Goal: Task Accomplishment & Management: Manage account settings

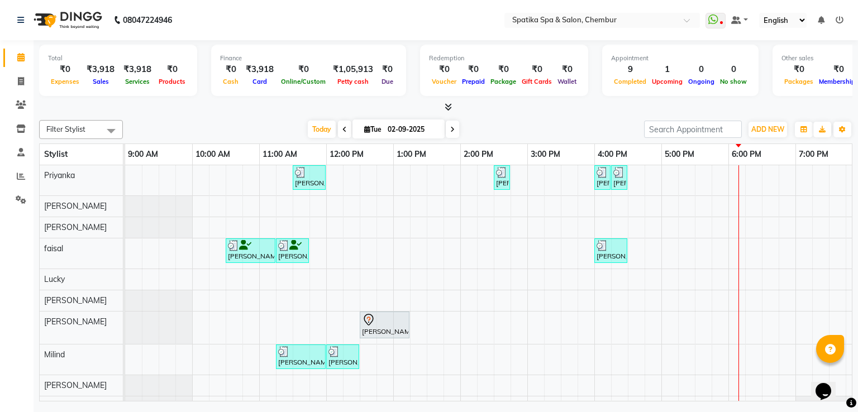
scroll to position [4, 144]
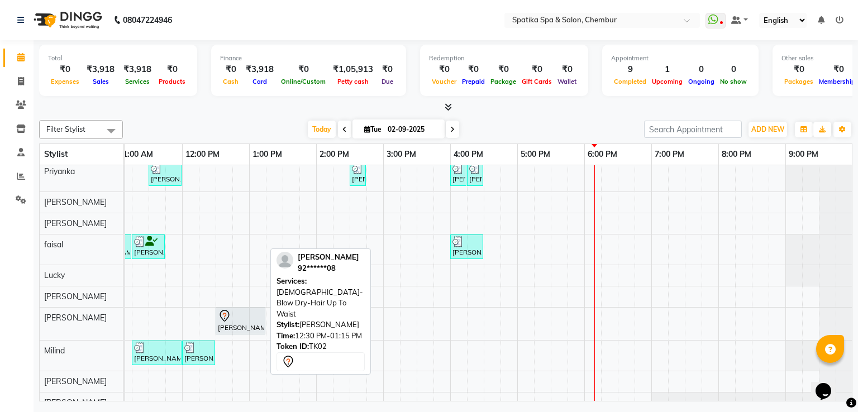
click at [244, 322] on div "[PERSON_NAME], TK02, 12:30 PM-01:15 PM, [DEMOGRAPHIC_DATA]-Blow Dry-Hair Up To …" at bounding box center [240, 320] width 47 height 23
select select "7"
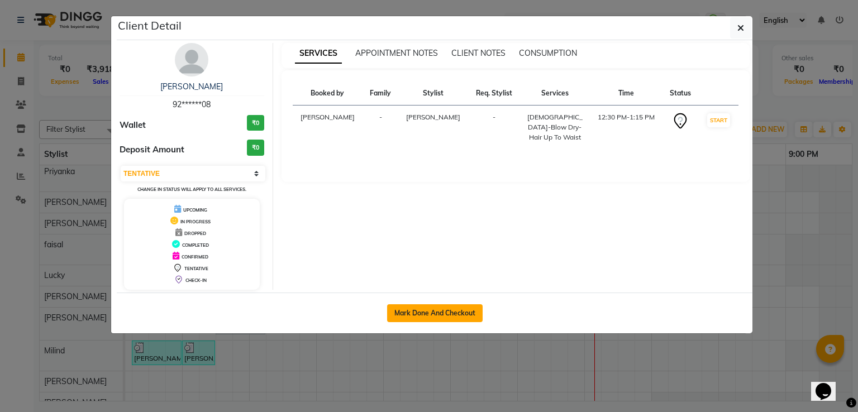
click at [418, 307] on button "Mark Done And Checkout" at bounding box center [435, 313] width 96 height 18
select select "service"
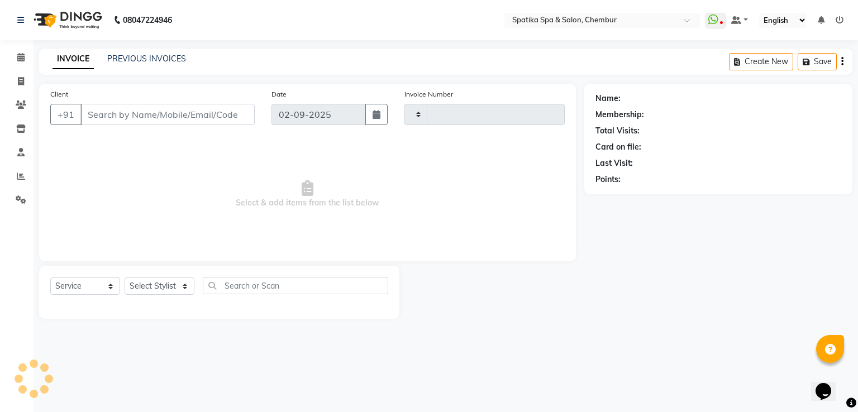
type input "2154"
select select "631"
type input "92******08"
select select "62535"
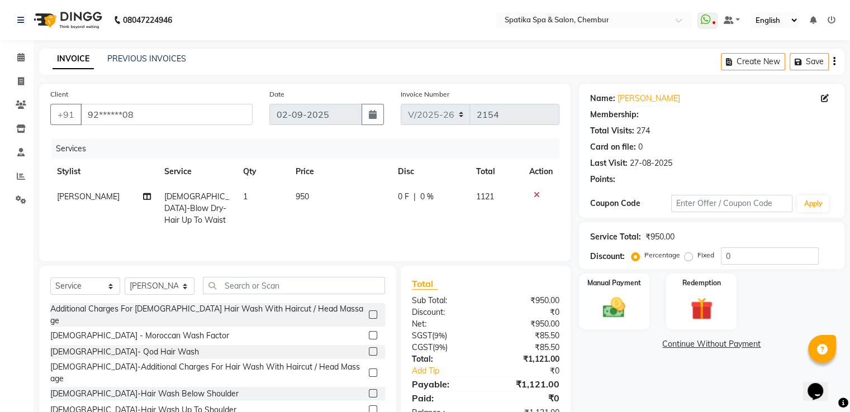
scroll to position [36, 0]
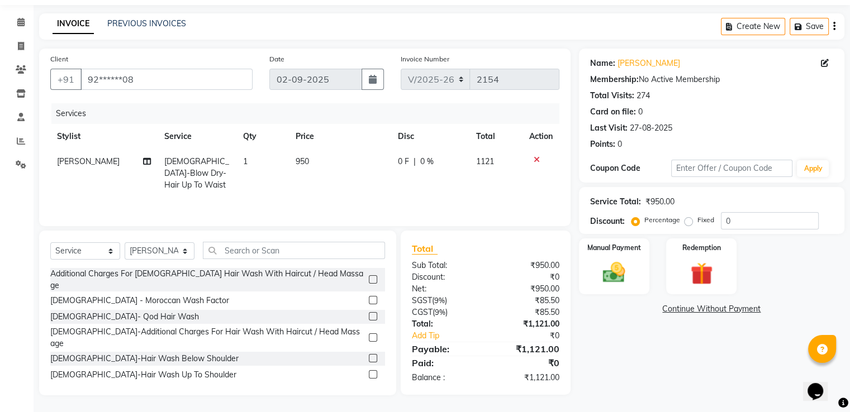
click at [296, 166] on span "950" at bounding box center [302, 161] width 13 height 10
select select "62535"
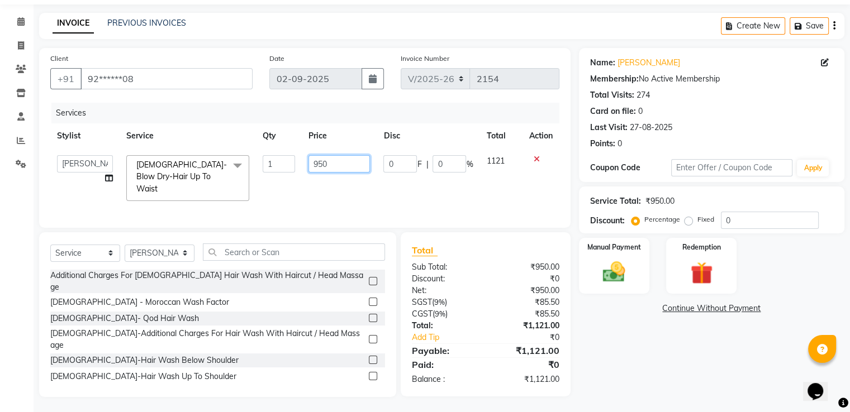
click at [345, 167] on input "950" at bounding box center [338, 163] width 61 height 17
type input "9"
type input "700"
click at [347, 195] on div "Services Stylist Service Qty Price Disc Total Action [PERSON_NAME] [PERSON_NAME…" at bounding box center [304, 160] width 509 height 114
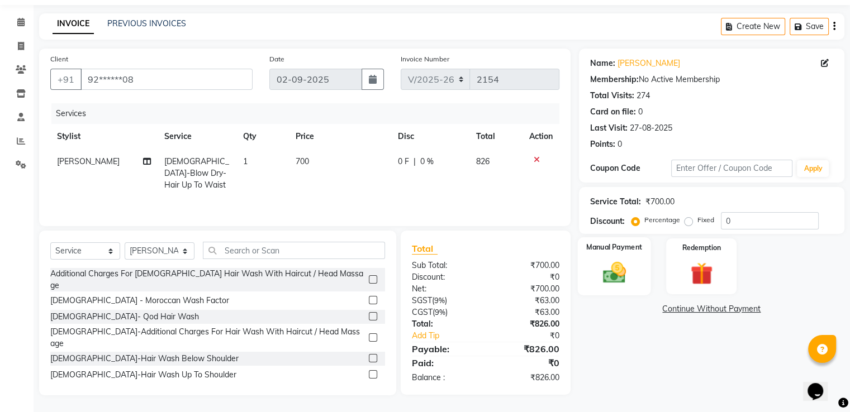
click at [614, 270] on img at bounding box center [613, 273] width 37 height 27
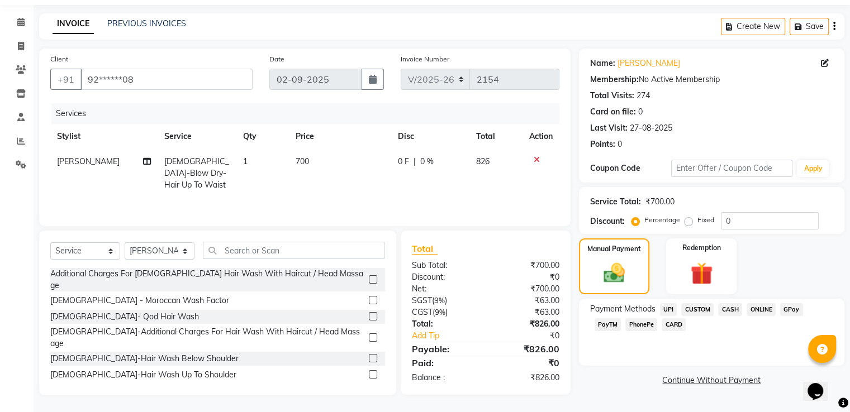
click at [740, 309] on span "CASH" at bounding box center [730, 309] width 24 height 13
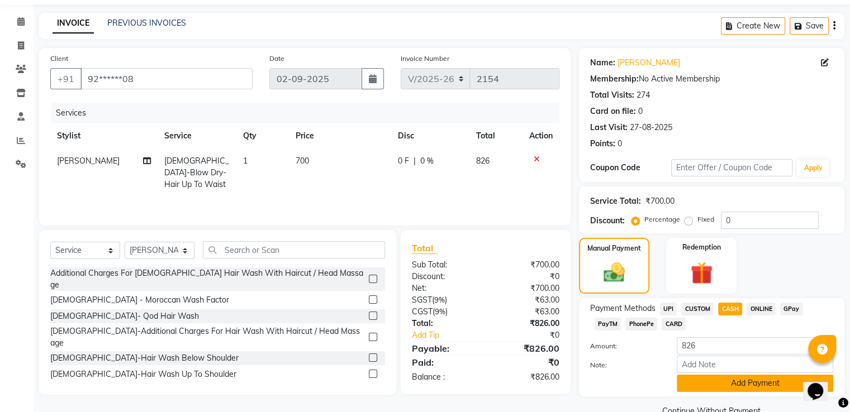
click at [740, 387] on button "Add Payment" at bounding box center [754, 383] width 156 height 17
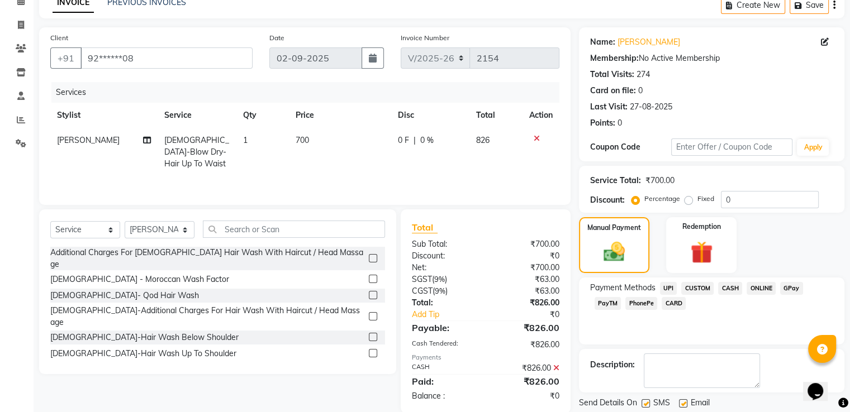
scroll to position [91, 0]
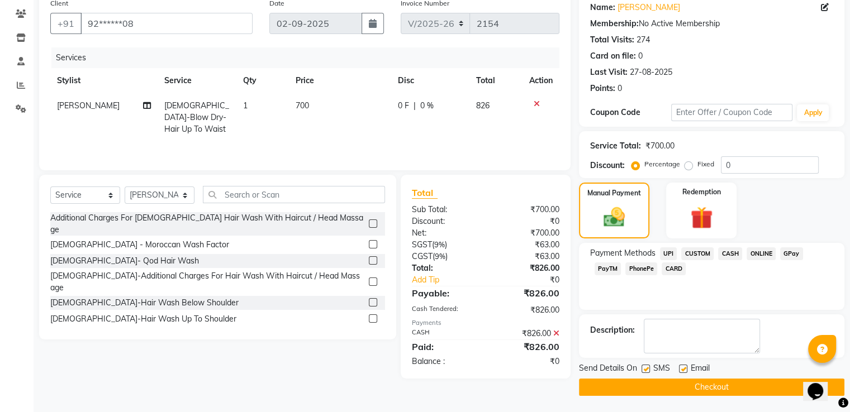
click at [701, 385] on button "Checkout" at bounding box center [711, 387] width 265 height 17
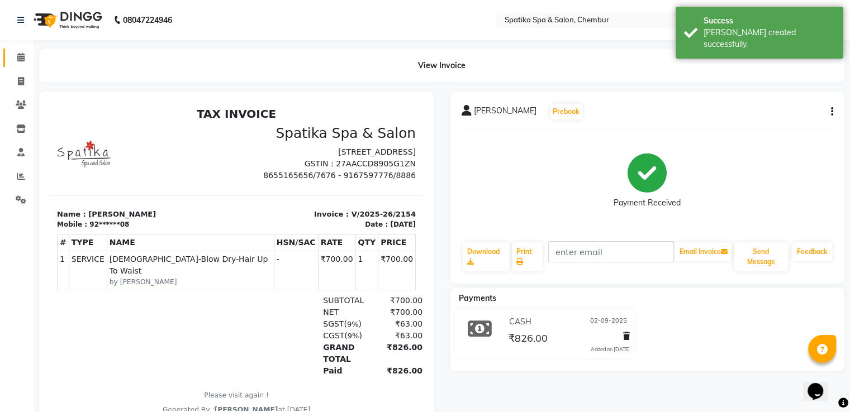
click at [25, 49] on link "Calendar" at bounding box center [16, 58] width 27 height 18
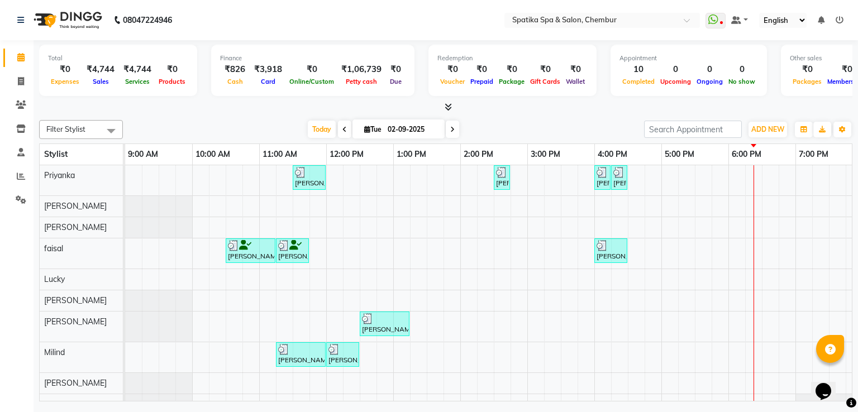
click at [451, 131] on icon at bounding box center [452, 129] width 4 height 7
type input "03-09-2025"
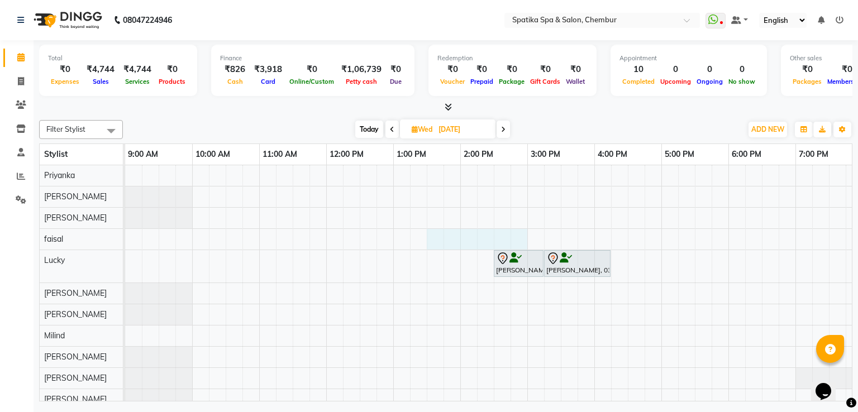
click at [556, 235] on div "Jayashree Vishwanathan, 02:30 PM-03:15 PM, Female-Haircuts Jayashree Vishwanath…" at bounding box center [560, 287] width 871 height 245
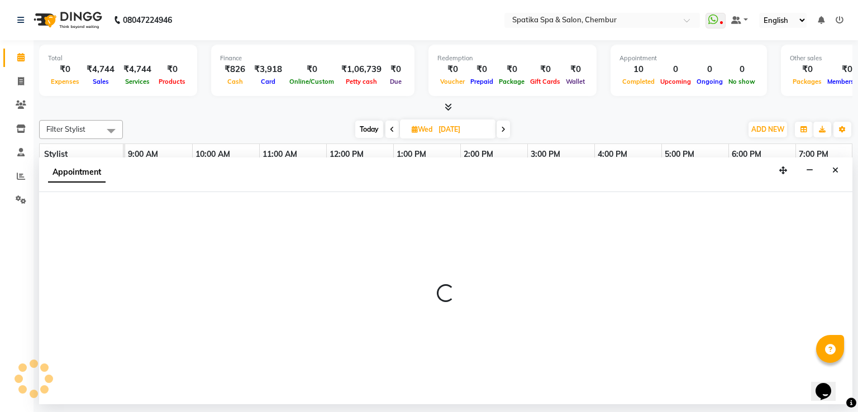
select select "9045"
select select "tentative"
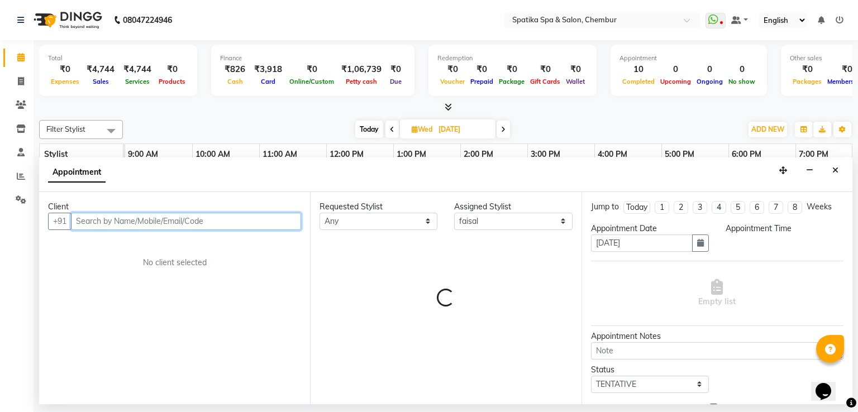
select select "810"
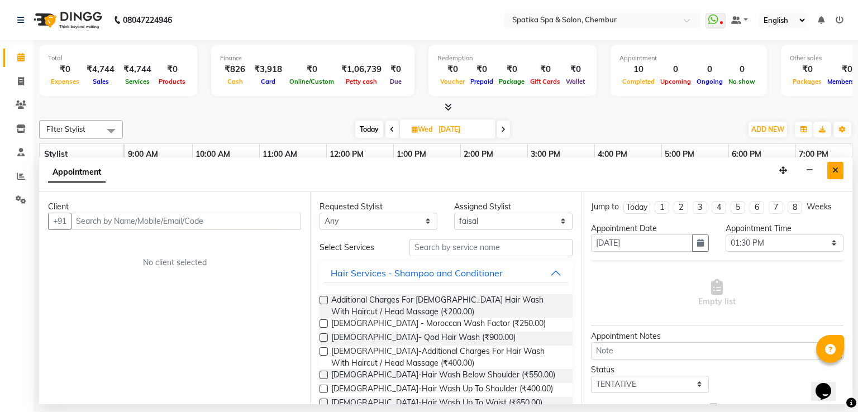
click at [836, 166] on icon "Close" at bounding box center [835, 170] width 6 height 8
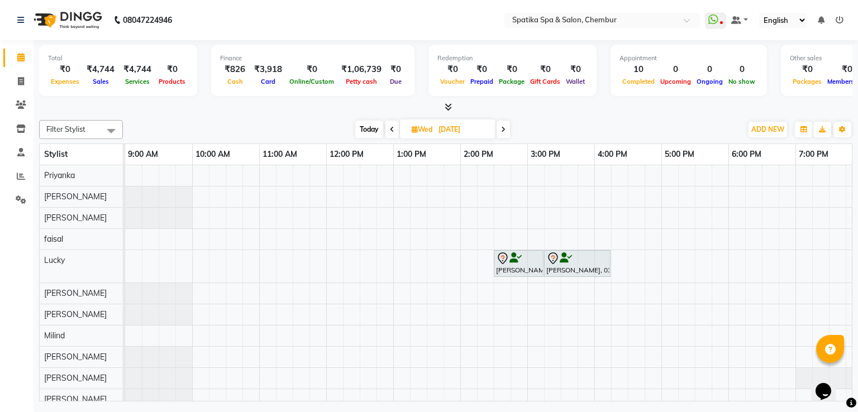
click at [365, 128] on span "Today" at bounding box center [369, 129] width 28 height 17
type input "02-09-2025"
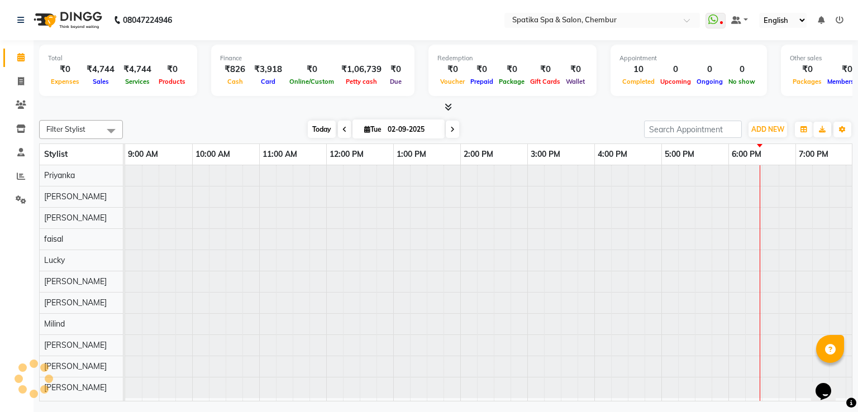
scroll to position [0, 144]
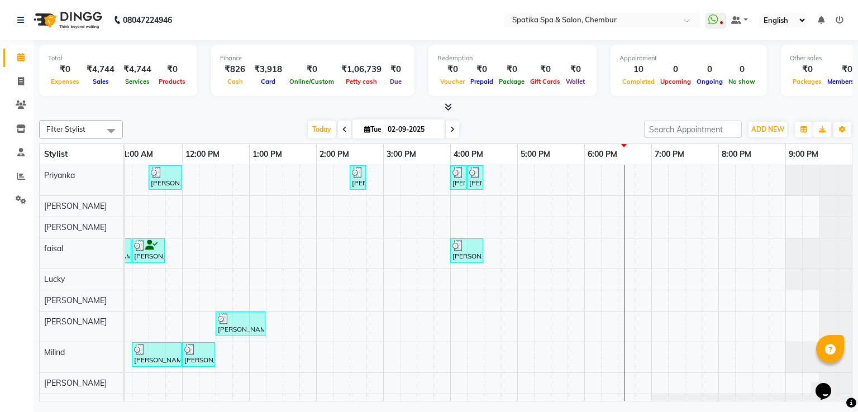
click at [366, 132] on span "Tue" at bounding box center [372, 129] width 23 height 8
select select "9"
select select "2025"
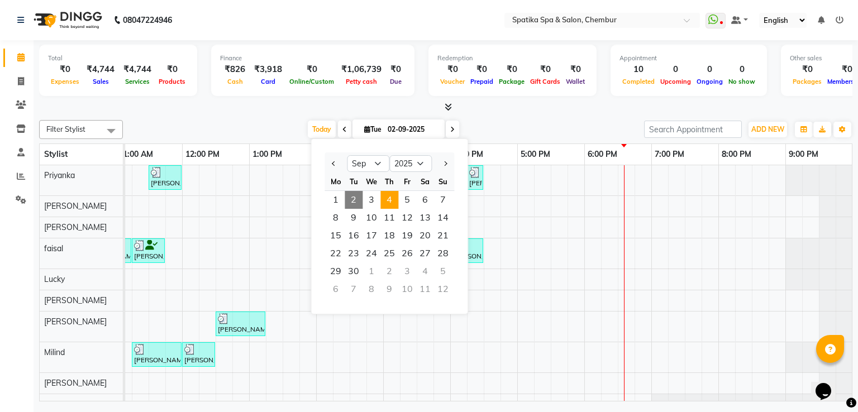
click at [392, 205] on span "4" at bounding box center [389, 200] width 18 height 18
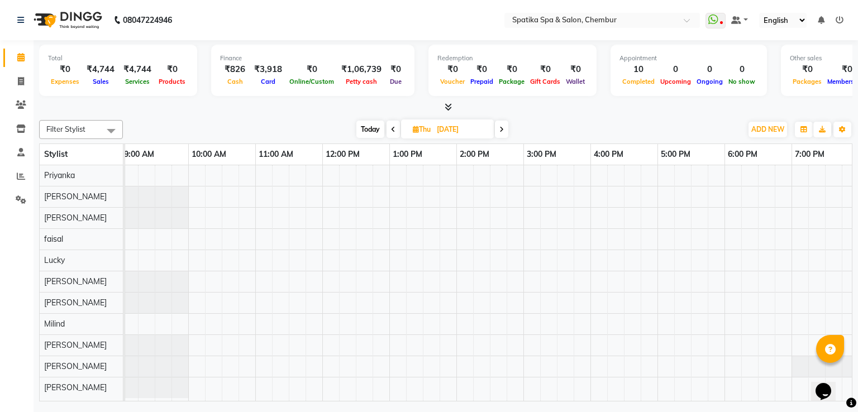
scroll to position [0, 0]
click at [365, 123] on span "Today" at bounding box center [370, 129] width 28 height 17
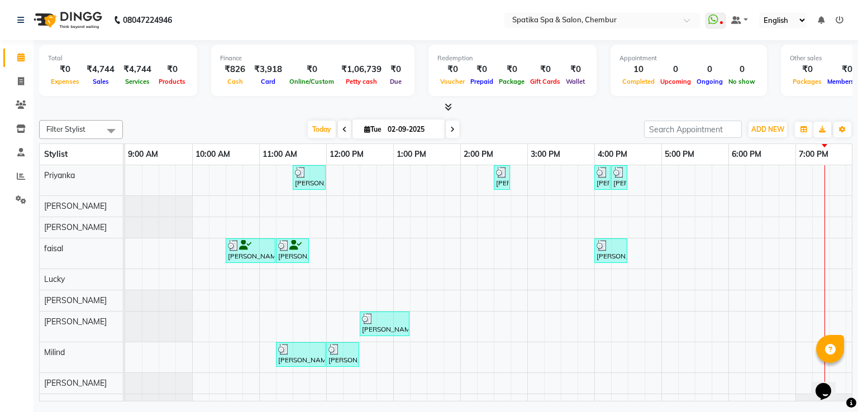
click at [451, 122] on span at bounding box center [452, 129] width 13 height 17
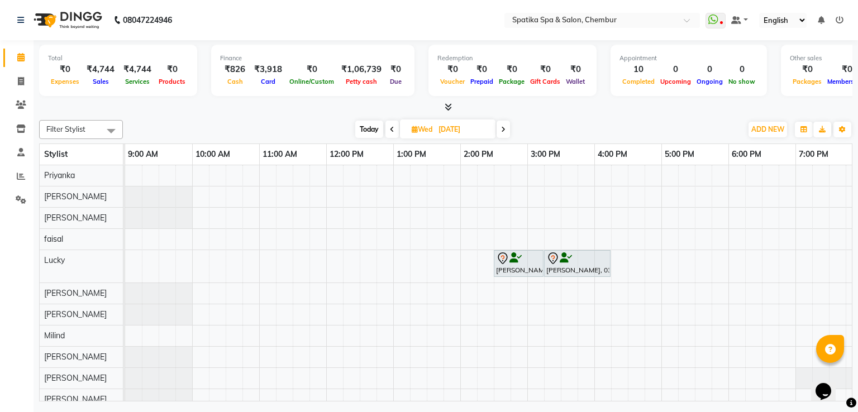
click at [369, 126] on span "Today" at bounding box center [369, 129] width 28 height 17
type input "02-09-2025"
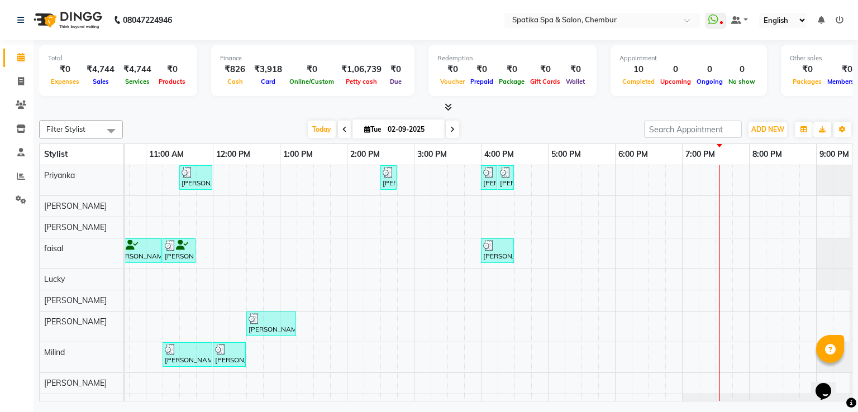
scroll to position [0, 144]
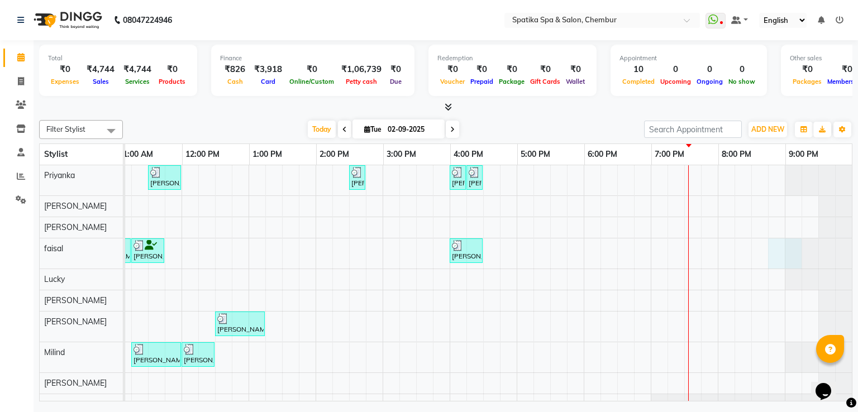
click at [779, 244] on div "Rao, TK01, 11:30 AM-12:00 PM, Classic Manicure Poonam Soni, TK05, 02:30 PM-02:4…" at bounding box center [415, 300] width 871 height 271
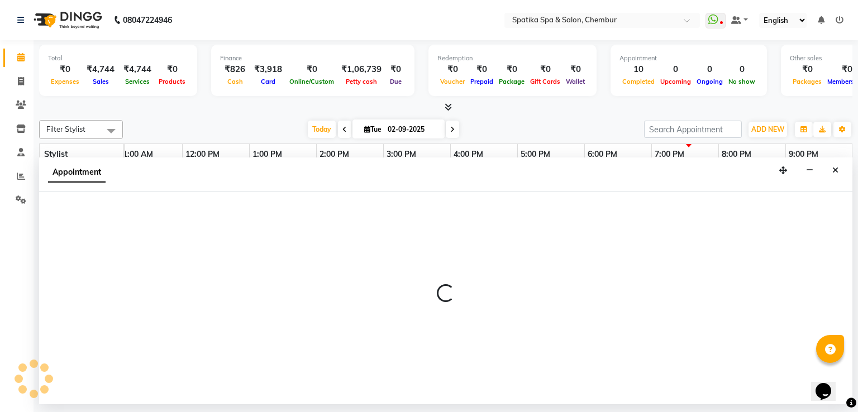
select select "9045"
select select "1245"
select select "tentative"
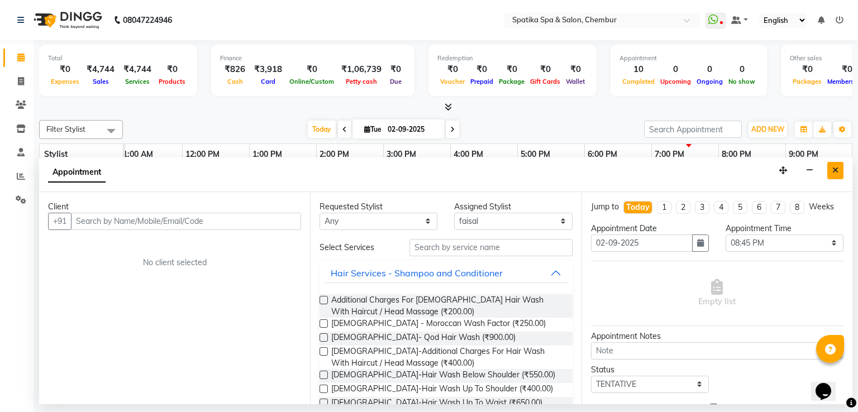
click at [833, 171] on icon "Close" at bounding box center [835, 170] width 6 height 8
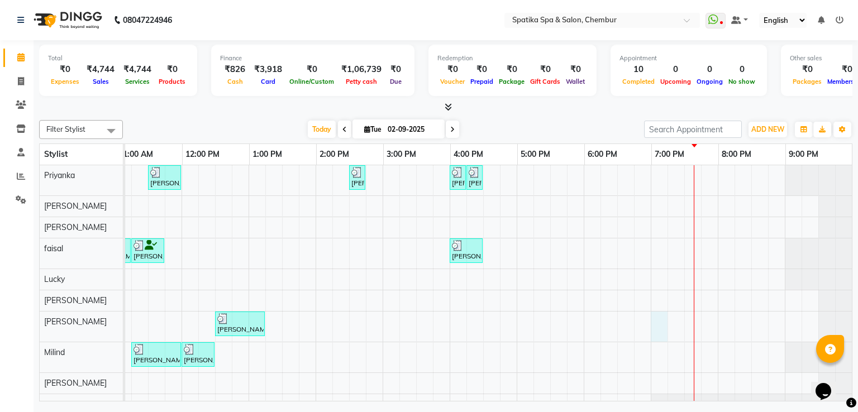
click at [652, 316] on div "Rao, TK01, 11:30 AM-12:00 PM, Classic Manicure Poonam Soni, TK05, 02:30 PM-02:4…" at bounding box center [415, 300] width 871 height 271
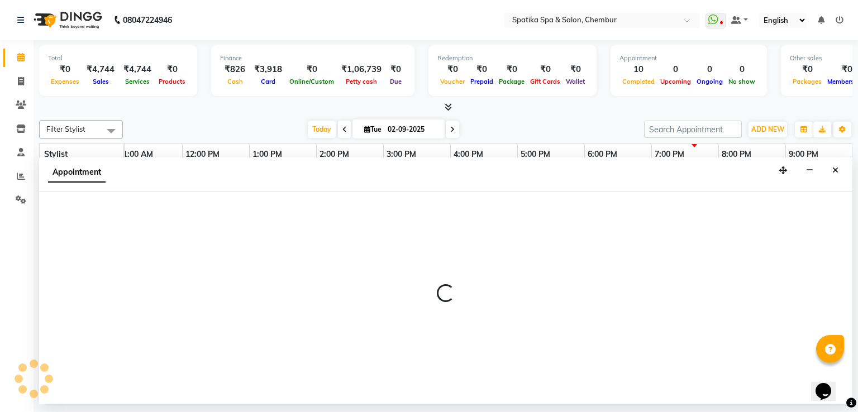
select select "62535"
select select "tentative"
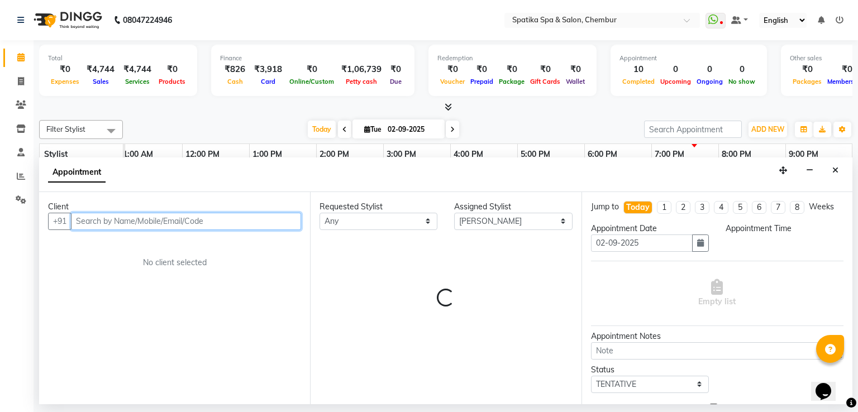
select select "1140"
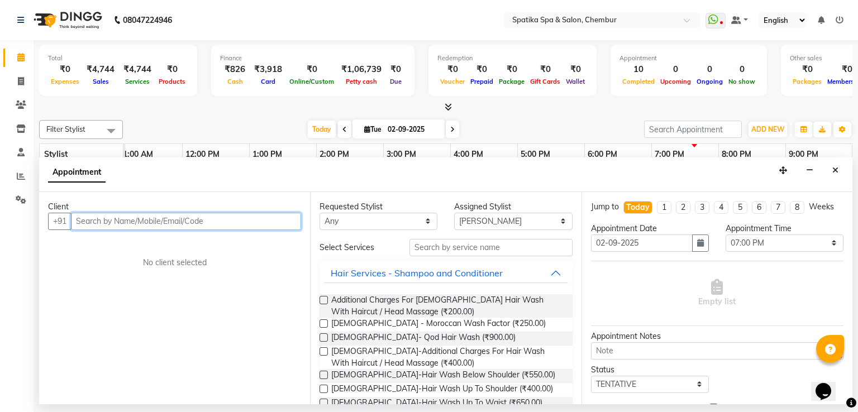
click at [116, 221] on input "text" at bounding box center [186, 221] width 230 height 17
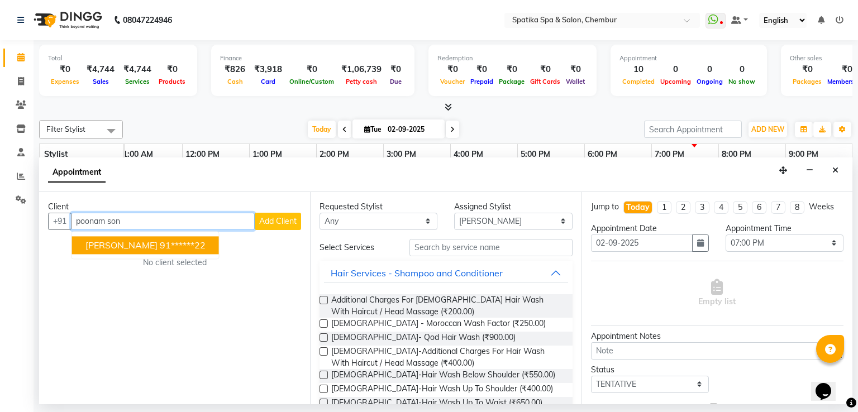
click at [109, 241] on span "Poonam Soni" at bounding box center [121, 245] width 72 height 11
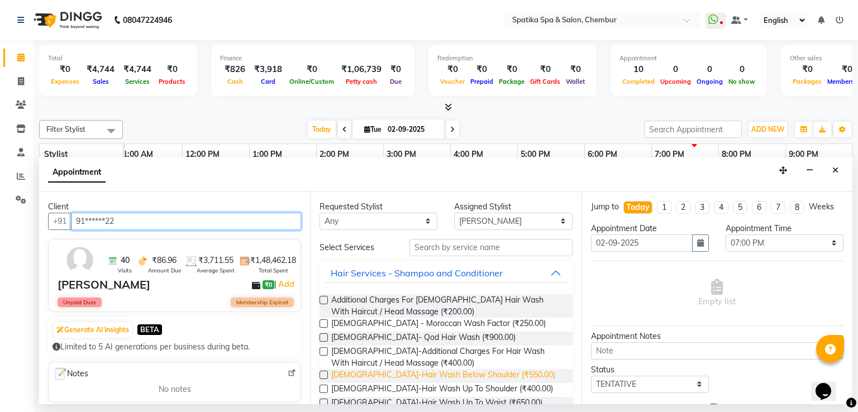
type input "91******22"
click at [397, 369] on span "Female-Hair Wash Below Shoulder (₹550.00)" at bounding box center [443, 376] width 224 height 14
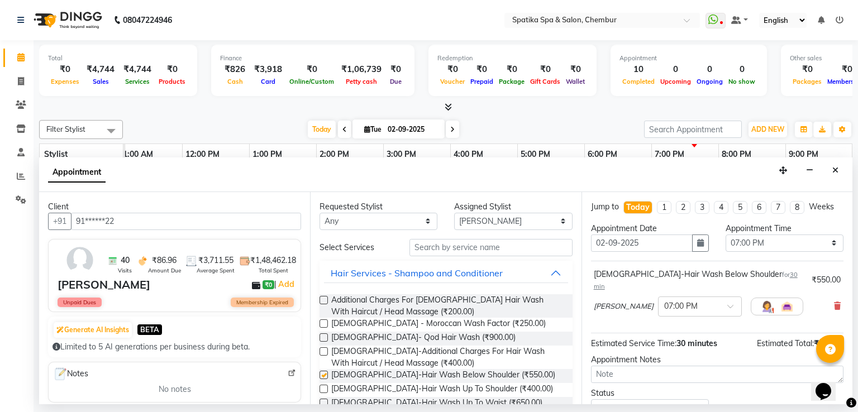
checkbox input "false"
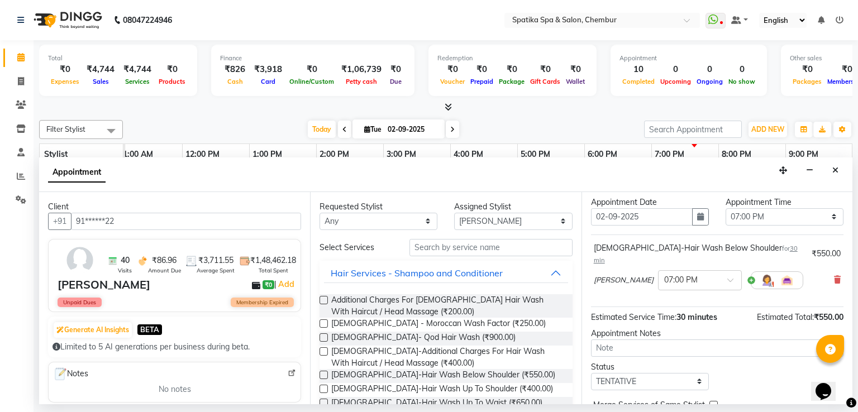
scroll to position [70, 0]
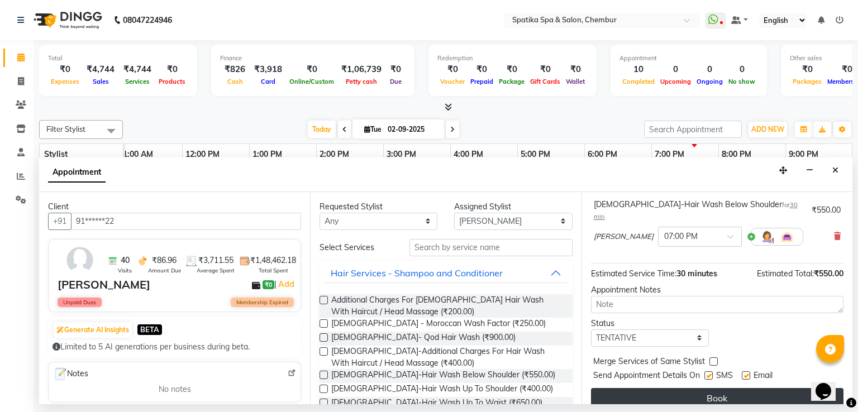
click at [675, 388] on button "Book" at bounding box center [717, 398] width 252 height 20
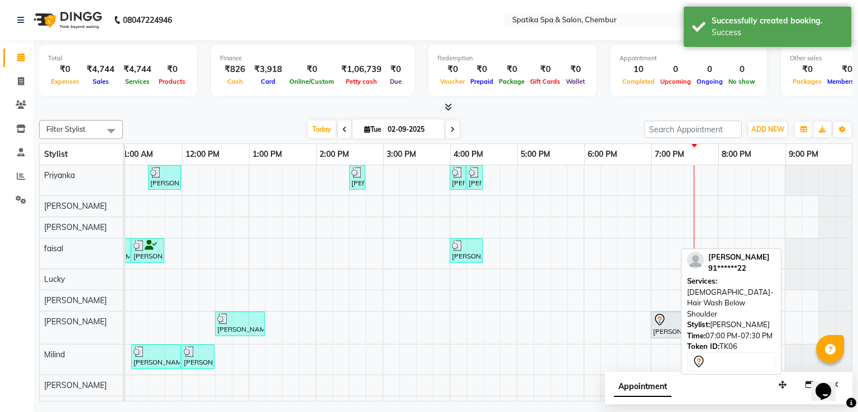
click at [666, 326] on div "Poonam Soni, TK06, 07:00 PM-07:30 PM, Female-Hair Wash Below Shoulder" at bounding box center [667, 324] width 31 height 23
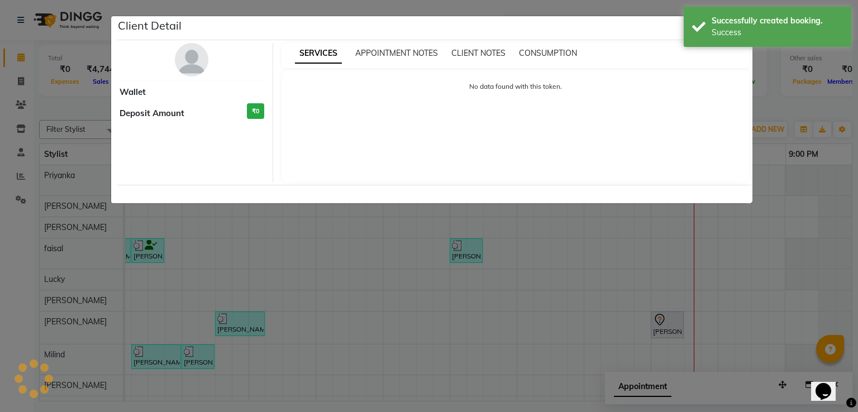
select select "7"
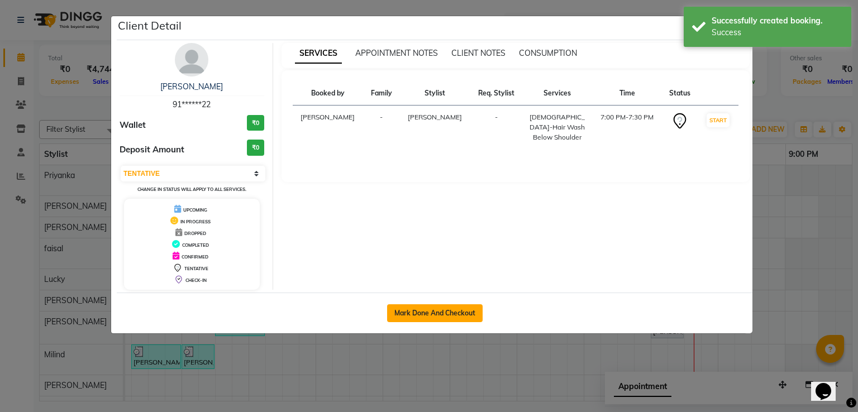
click at [471, 317] on button "Mark Done And Checkout" at bounding box center [435, 313] width 96 height 18
select select "631"
select select "service"
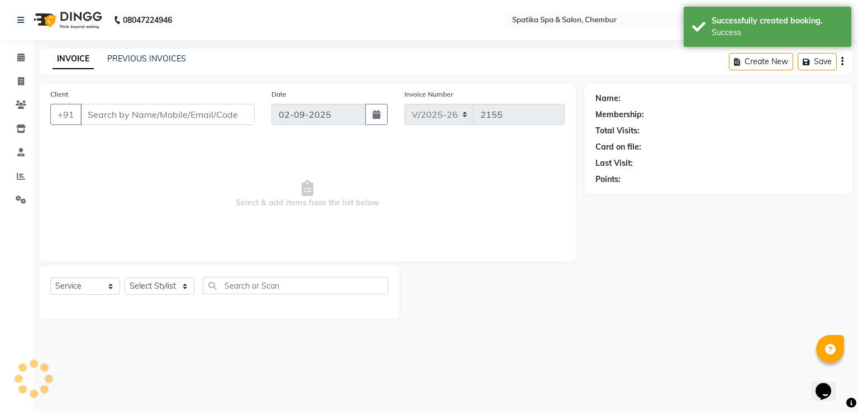
type input "91******22"
select select "62535"
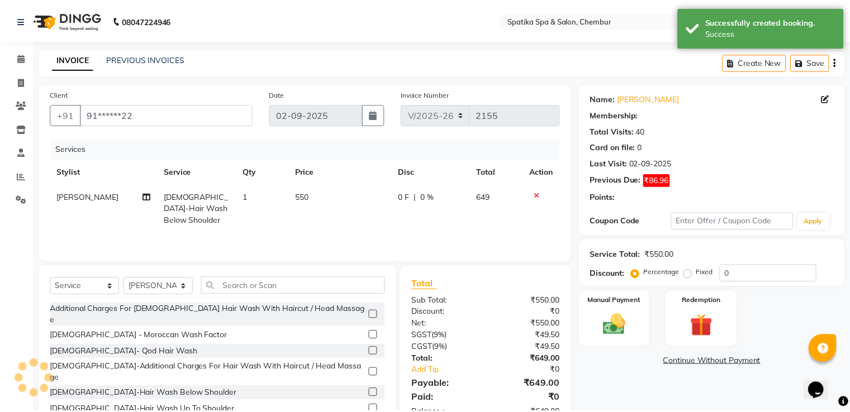
scroll to position [36, 0]
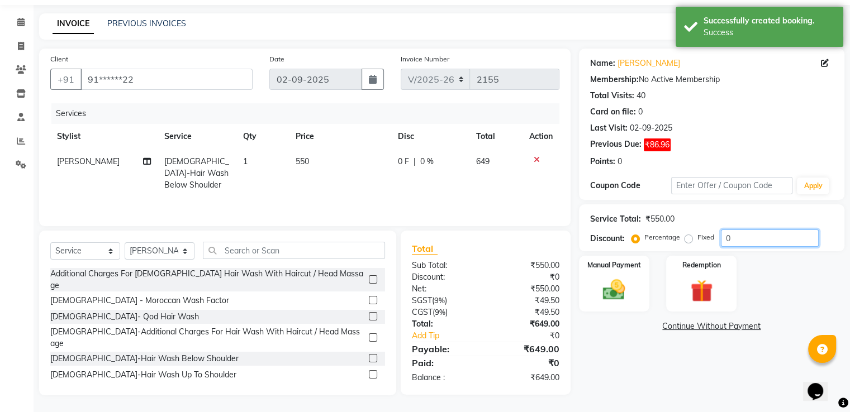
click at [765, 235] on input "0" at bounding box center [770, 238] width 98 height 17
type input "1"
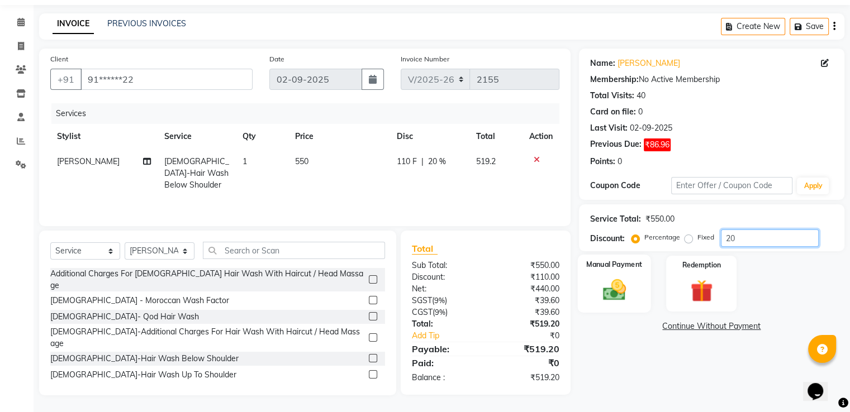
type input "20"
click at [614, 302] on img at bounding box center [613, 290] width 37 height 27
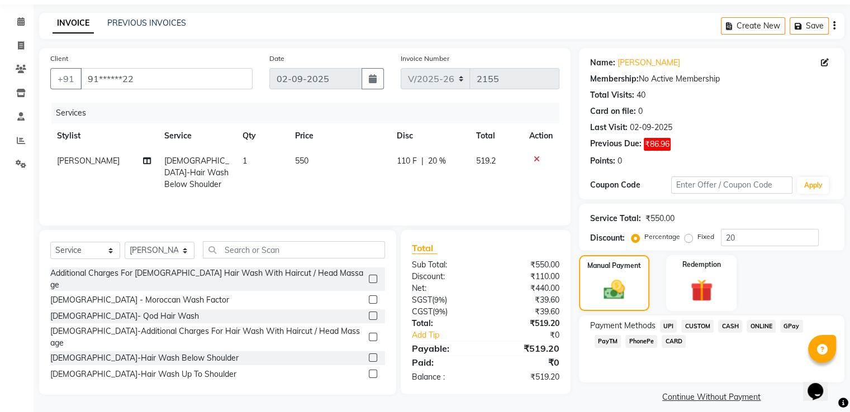
click at [784, 324] on span "GPay" at bounding box center [791, 326] width 23 height 13
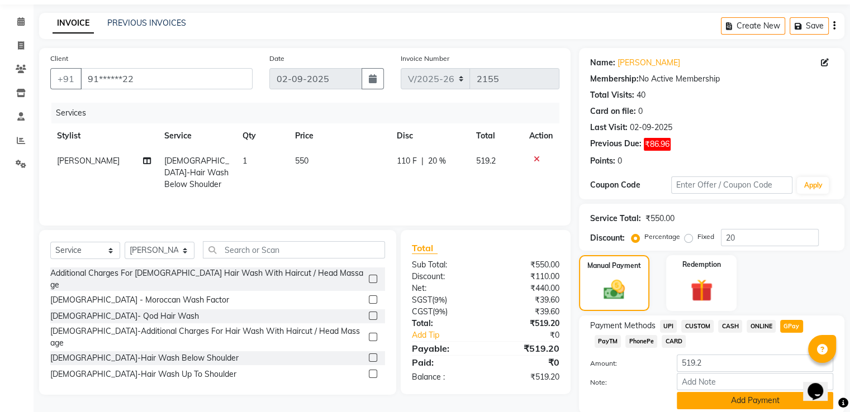
click at [750, 396] on button "Add Payment" at bounding box center [754, 400] width 156 height 17
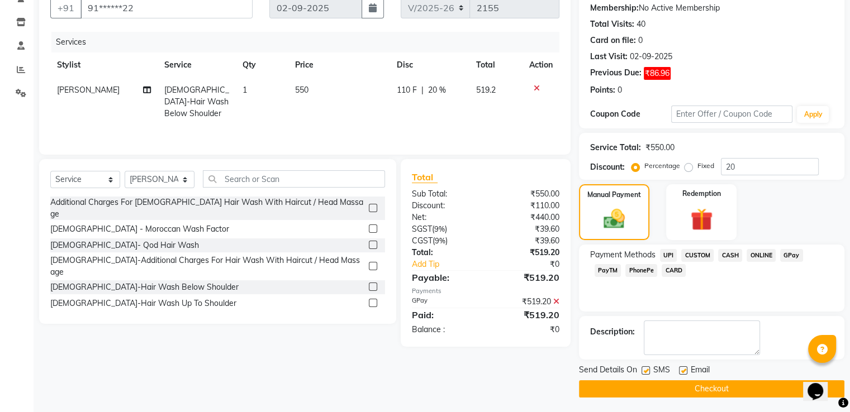
scroll to position [108, 0]
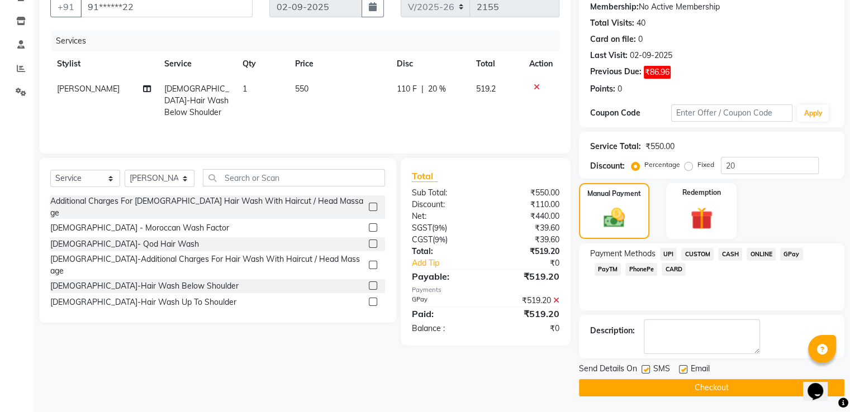
click at [741, 382] on button "Checkout" at bounding box center [711, 387] width 265 height 17
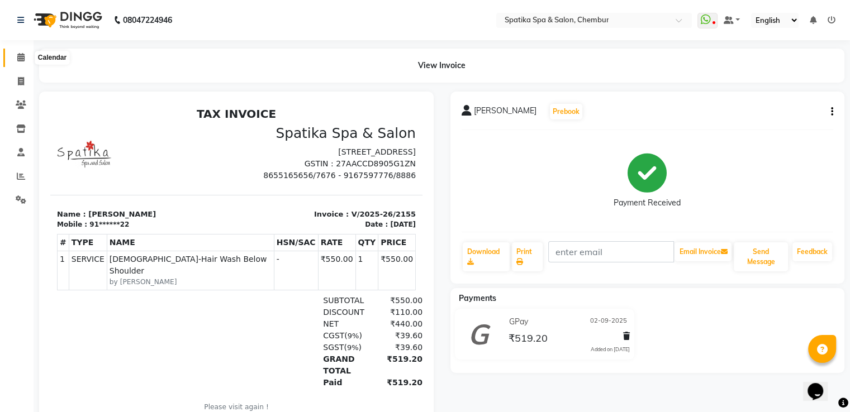
click at [25, 57] on span at bounding box center [21, 57] width 20 height 13
